Goal: Information Seeking & Learning: Learn about a topic

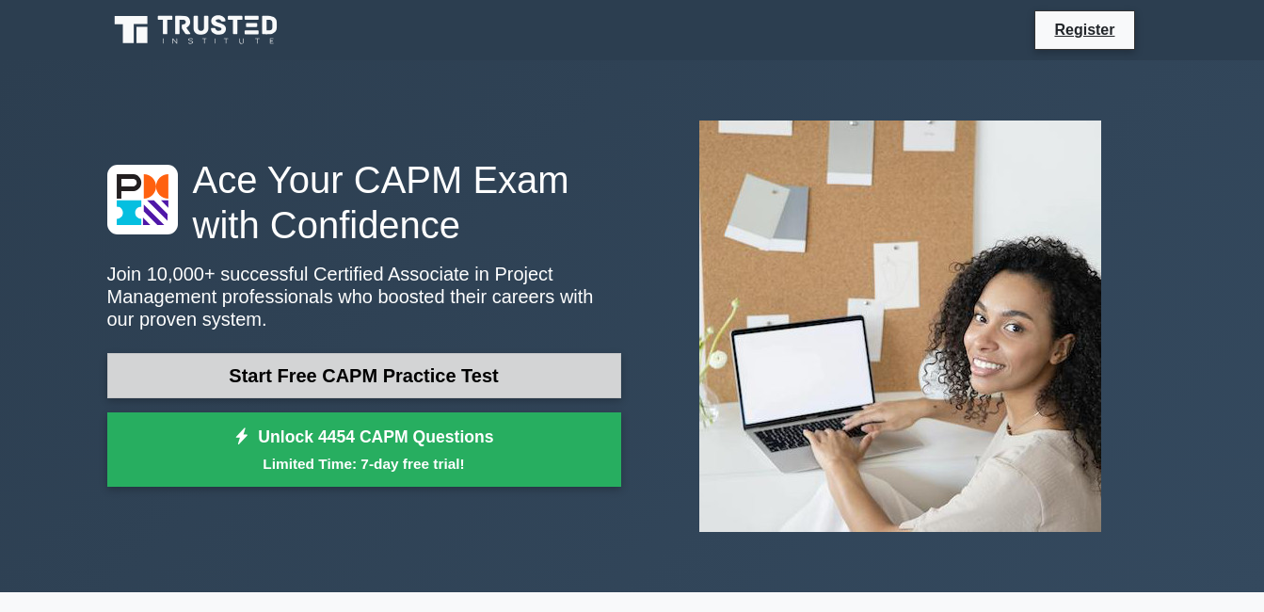
click at [293, 364] on link "Start Free CAPM Practice Test" at bounding box center [364, 375] width 514 height 45
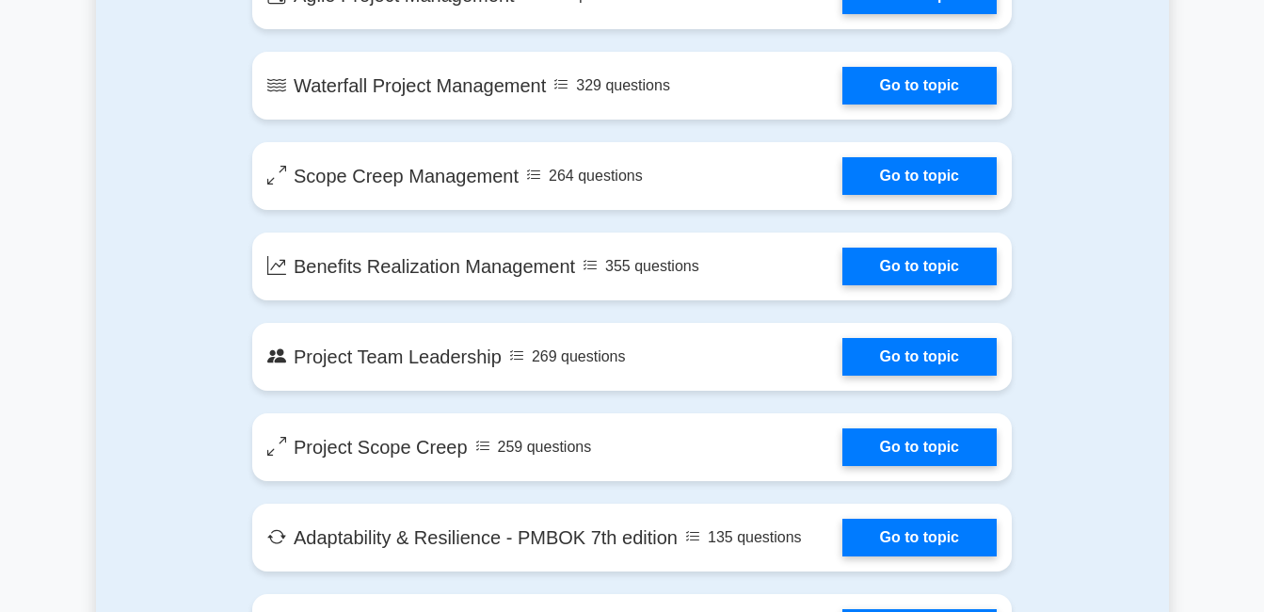
scroll to position [3318, 0]
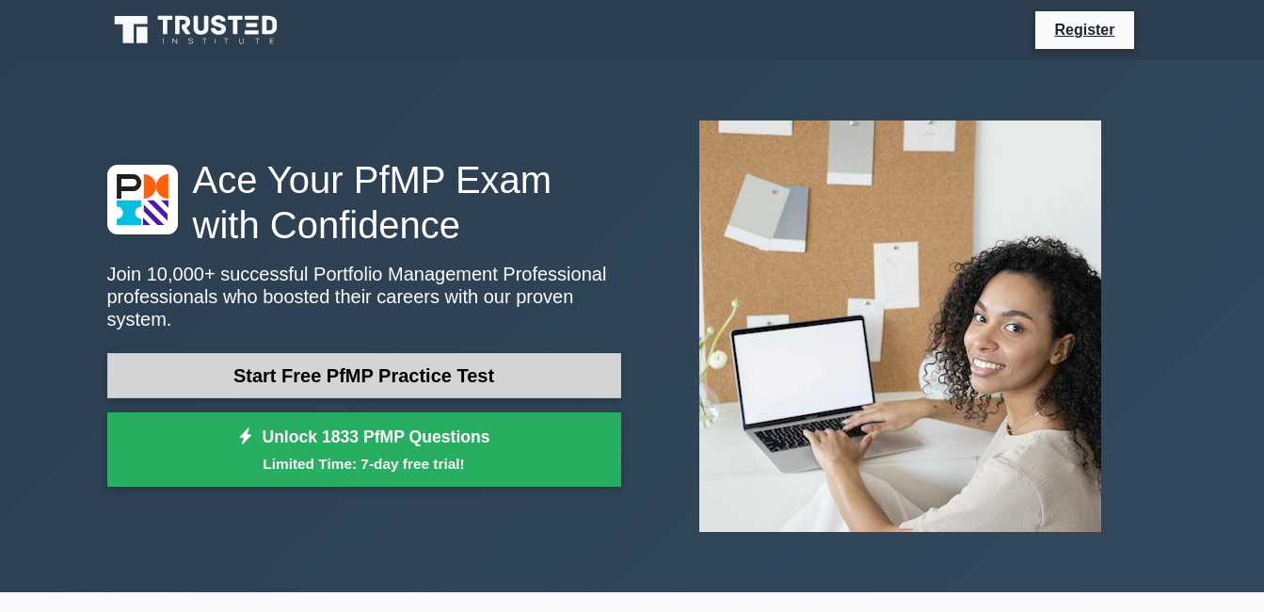
click at [300, 353] on link "Start Free PfMP Practice Test" at bounding box center [364, 375] width 514 height 45
